Goal: Check status: Check status

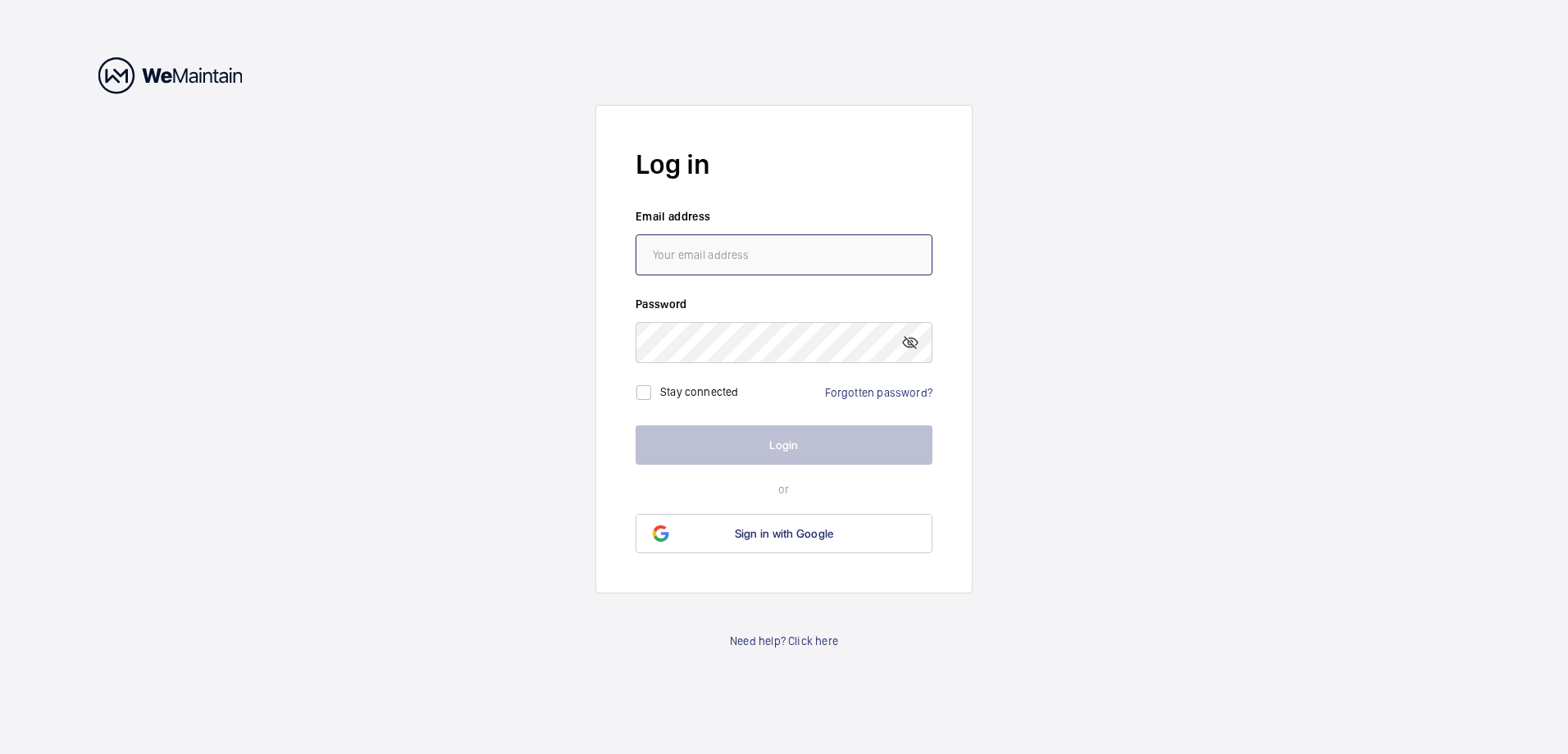
type input "[PERSON_NAME][EMAIL_ADDRESS][DOMAIN_NAME]"
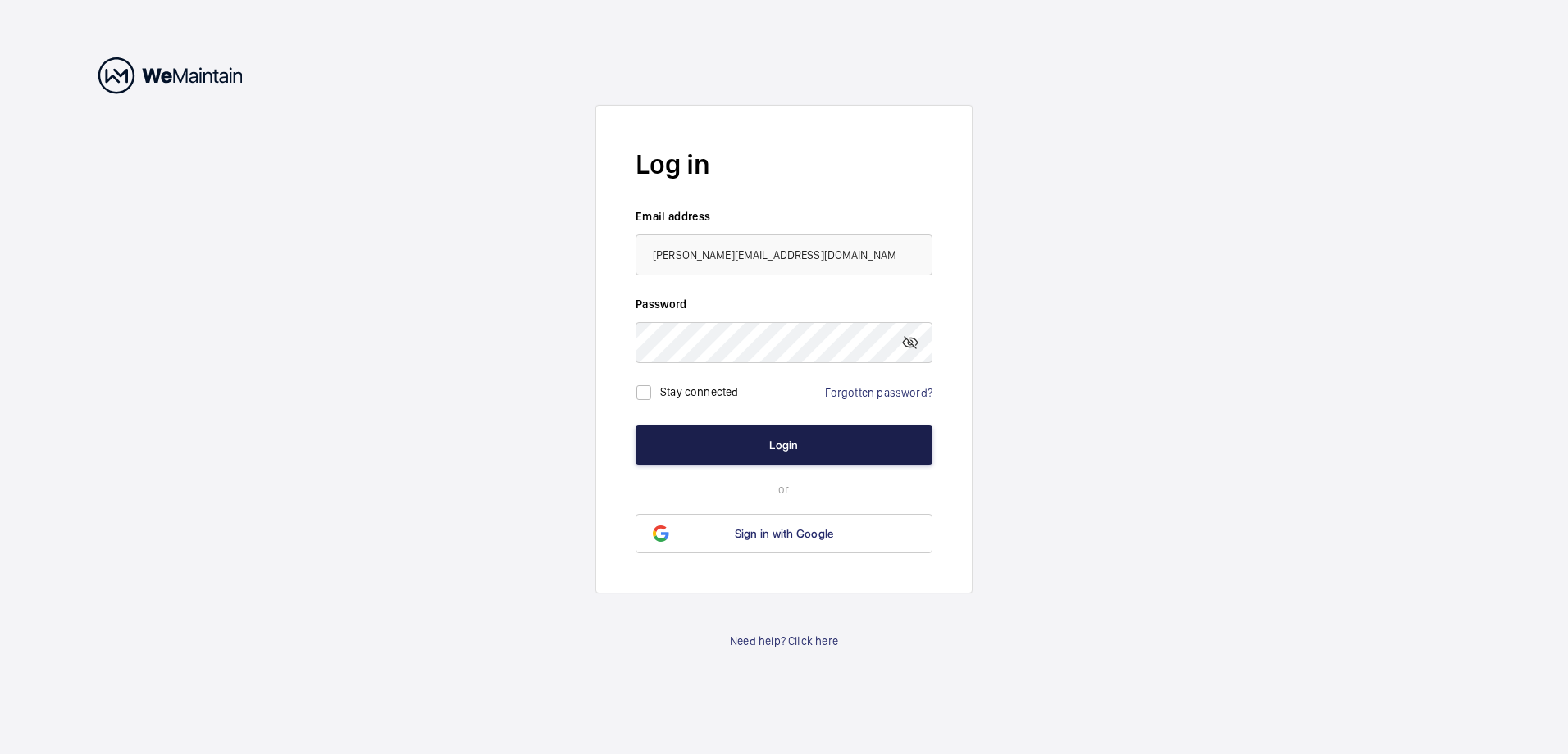
click at [787, 446] on button "Login" at bounding box center [784, 445] width 297 height 39
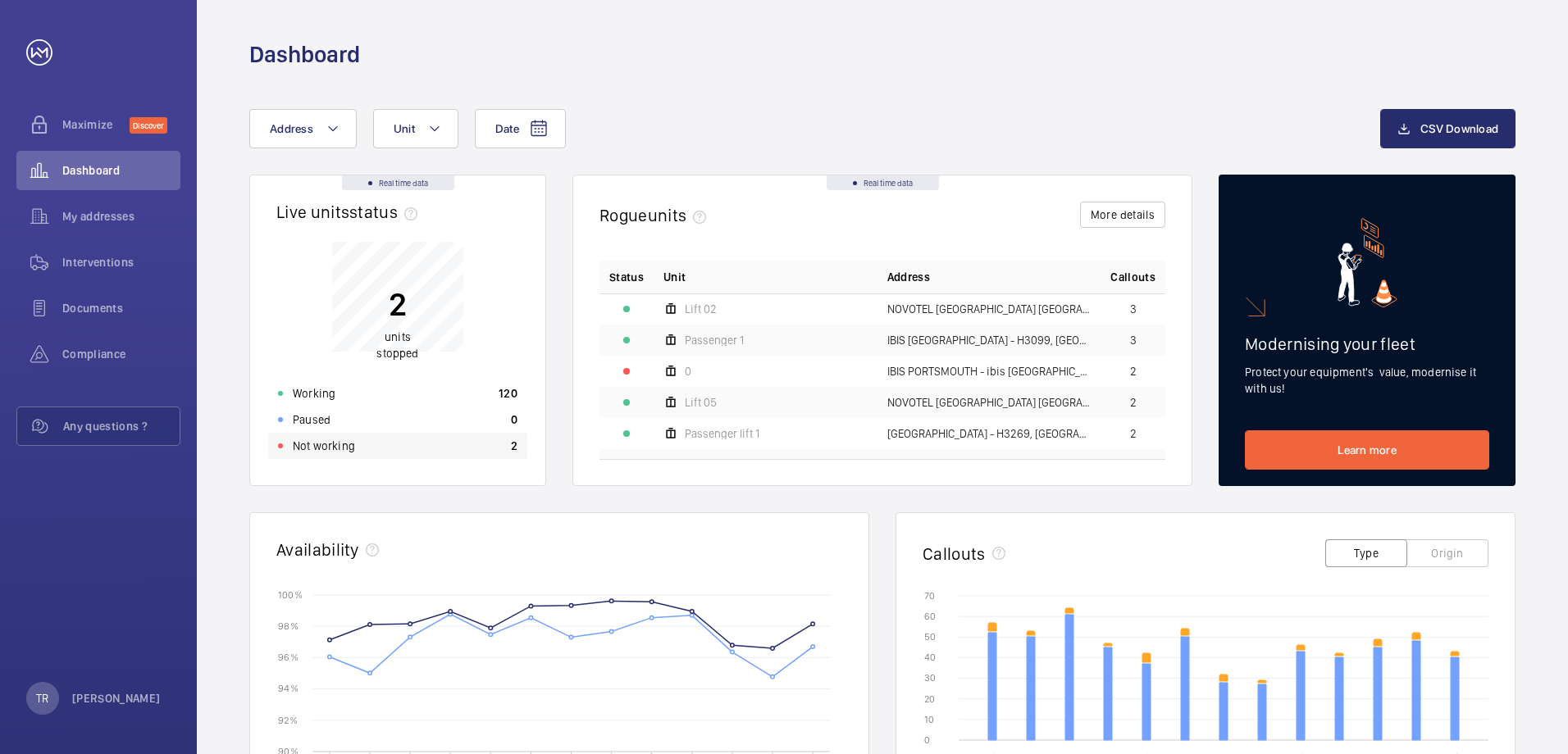
click at [323, 443] on p "Not working" at bounding box center [324, 446] width 63 height 17
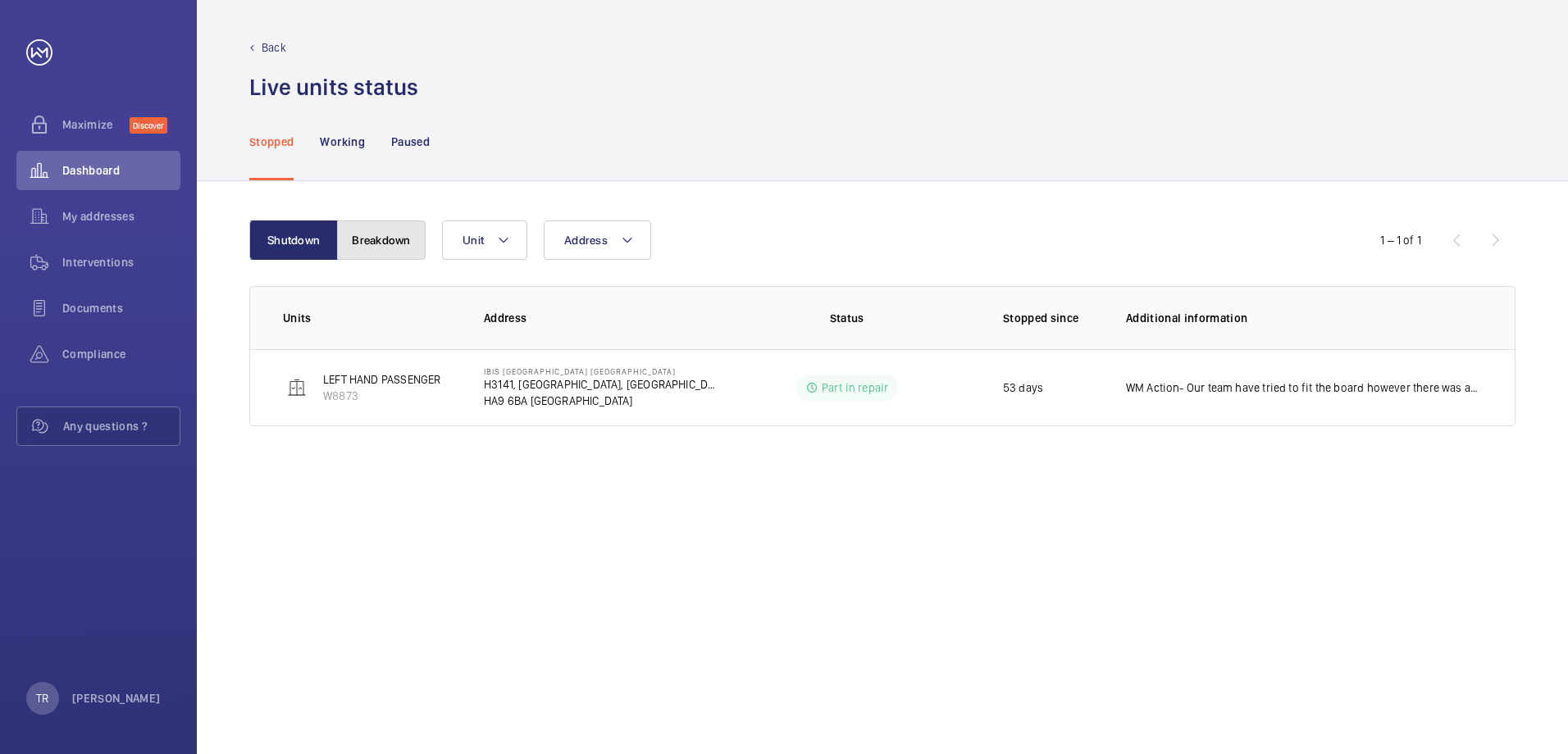
click at [386, 239] on button "Breakdown" at bounding box center [381, 240] width 89 height 39
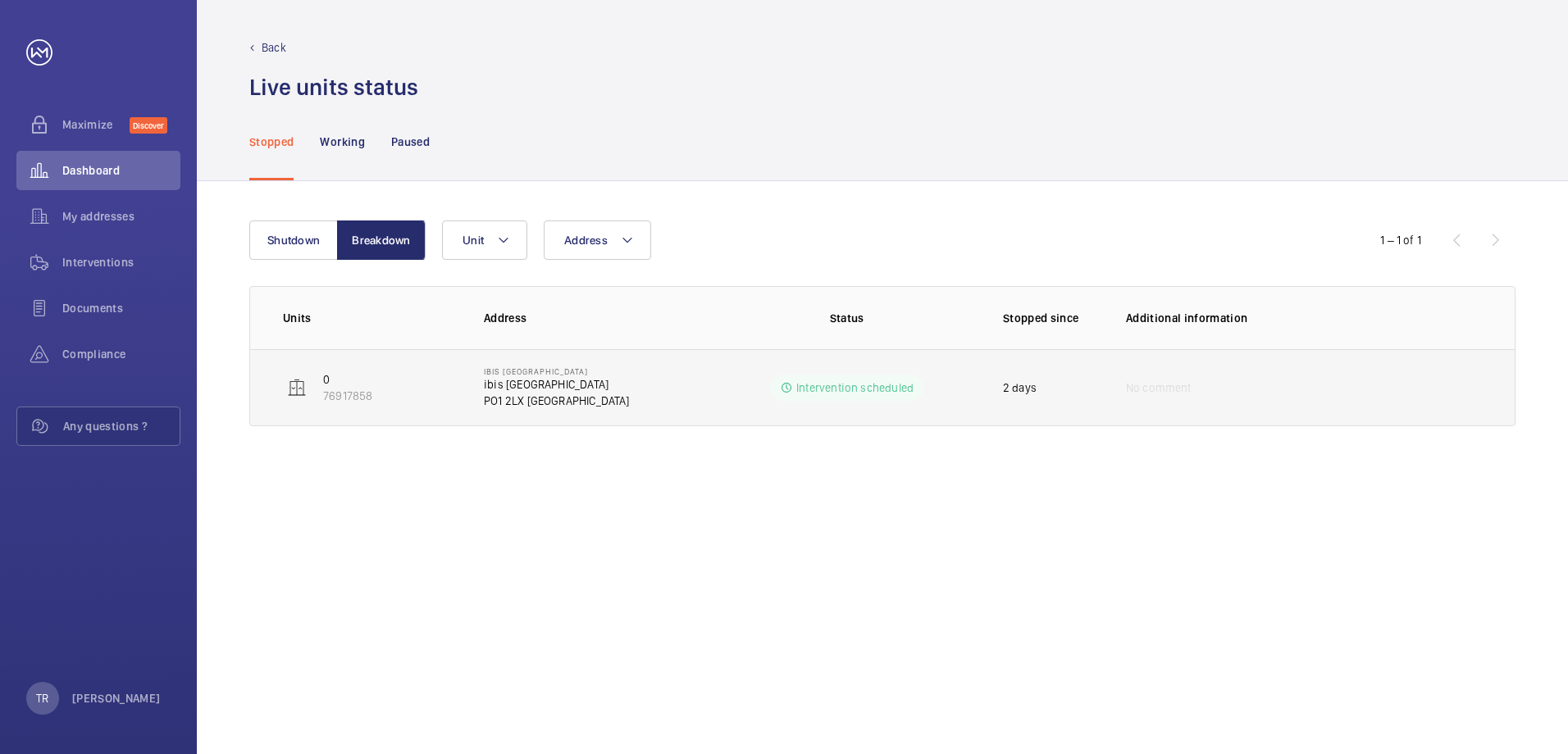
click at [840, 387] on p "Intervention scheduled" at bounding box center [855, 388] width 117 height 17
